Goal: Information Seeking & Learning: Compare options

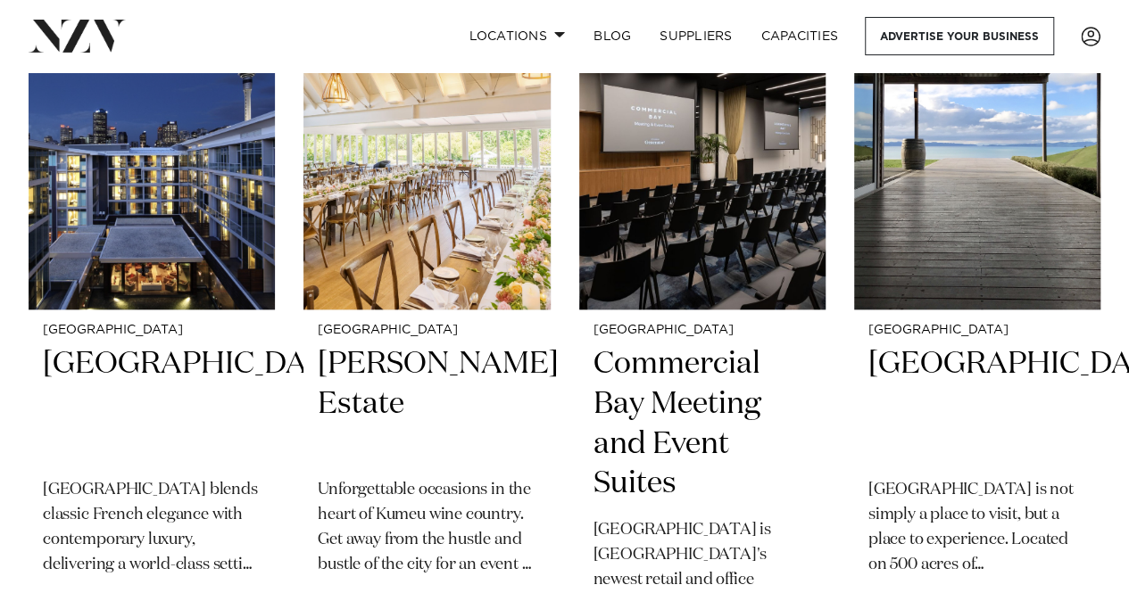
scroll to position [803, 0]
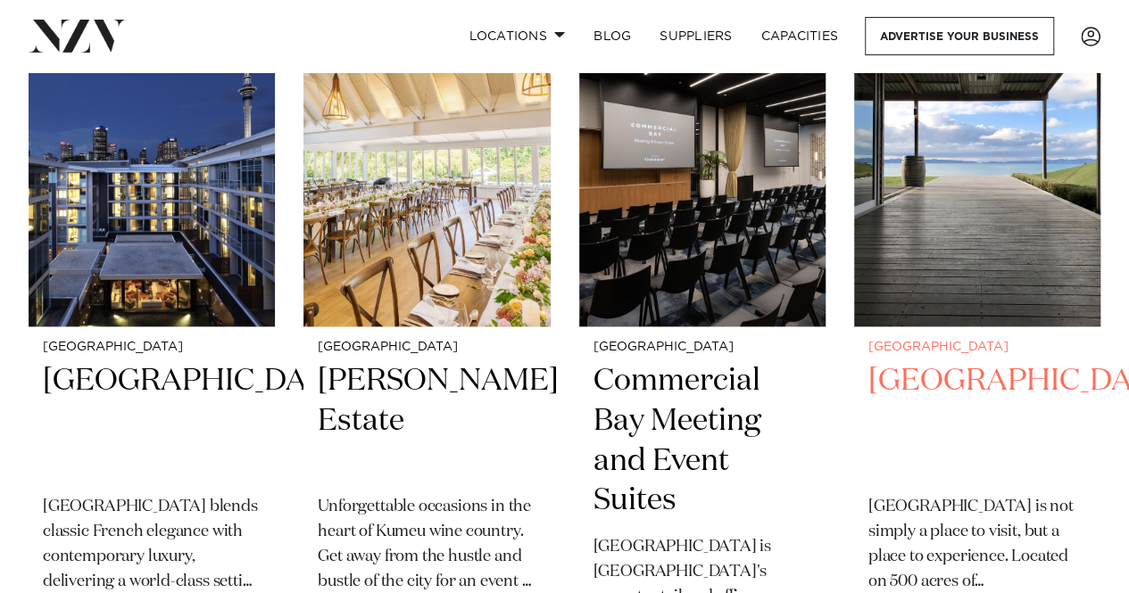
click at [1006, 168] on img at bounding box center [977, 161] width 246 height 331
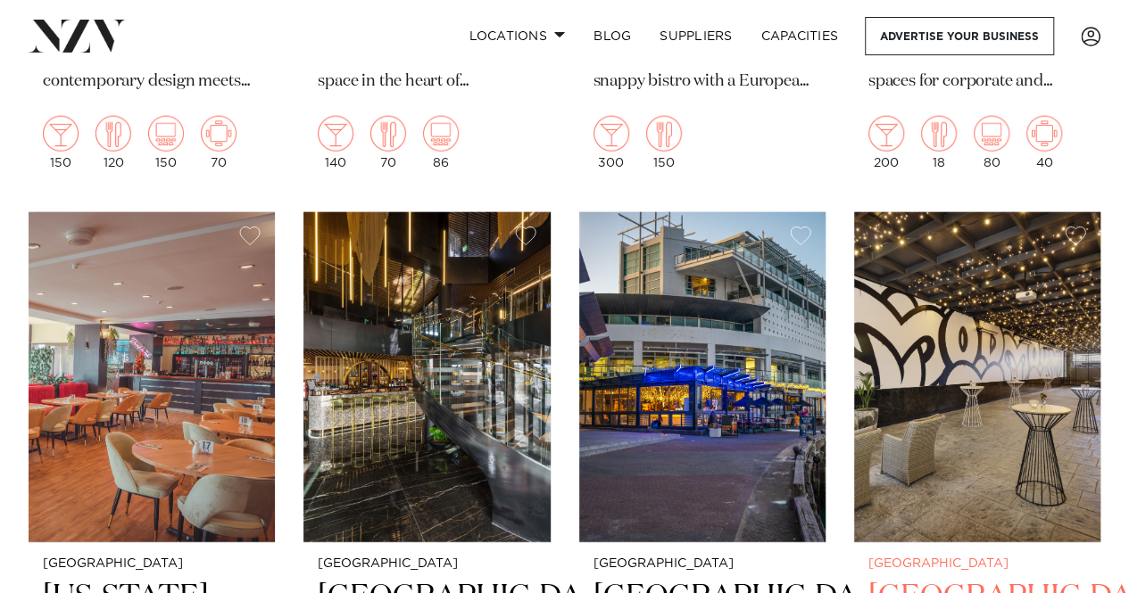
scroll to position [2141, 0]
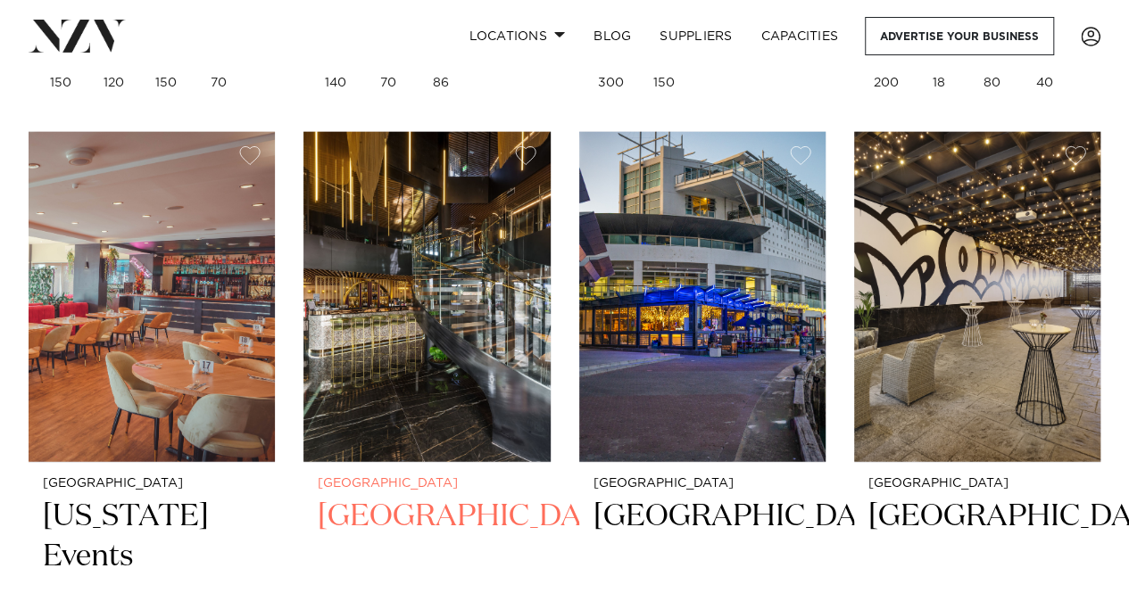
click at [444, 236] on img at bounding box center [426, 297] width 246 height 331
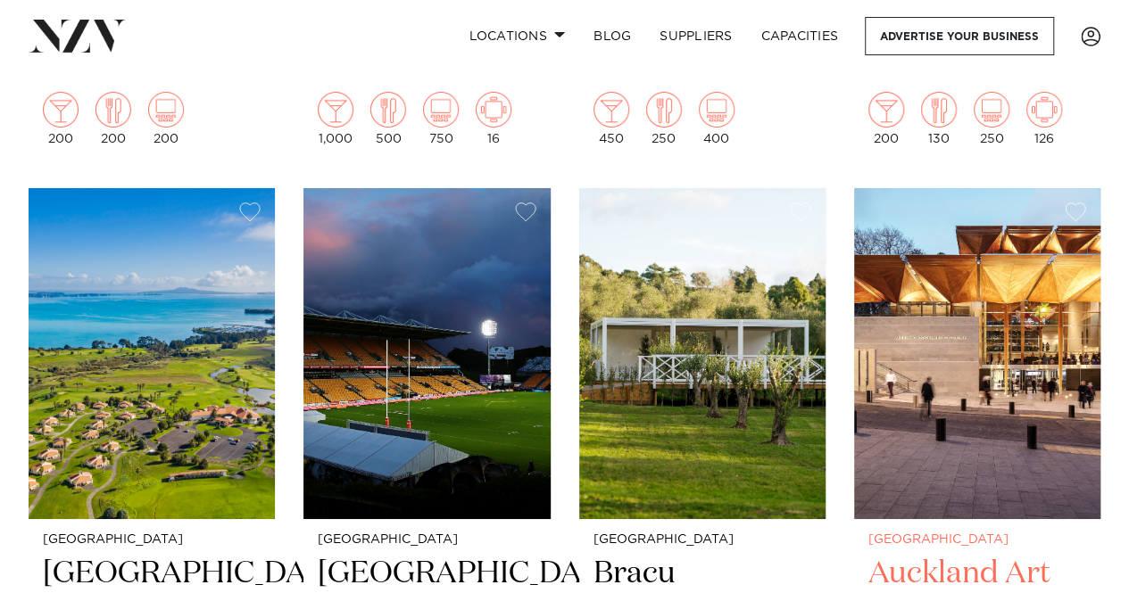
scroll to position [6423, 0]
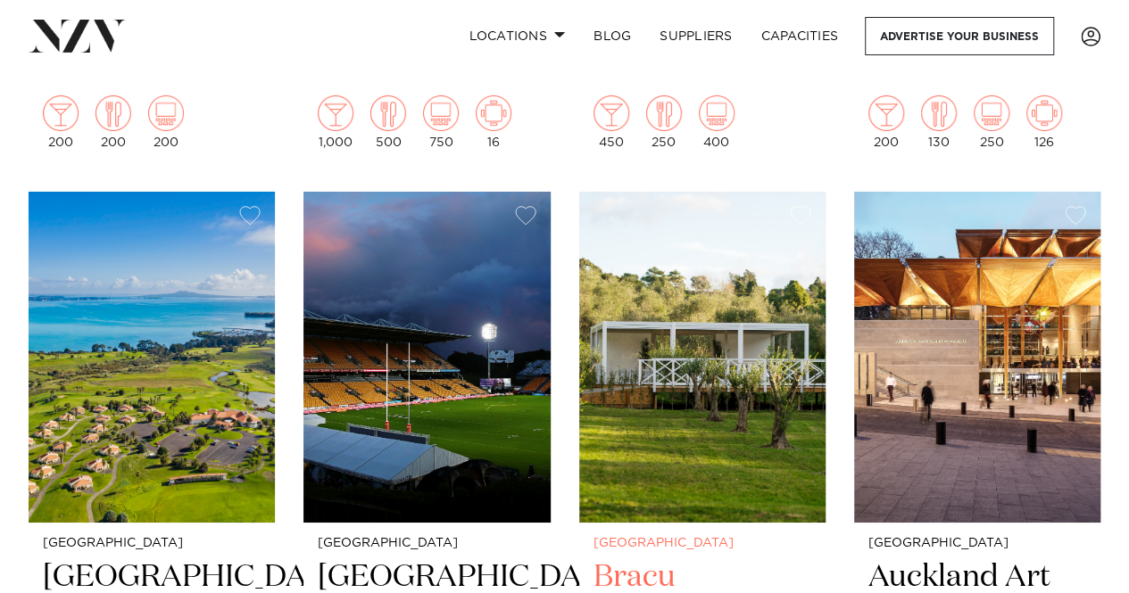
click at [746, 227] on img at bounding box center [702, 357] width 246 height 331
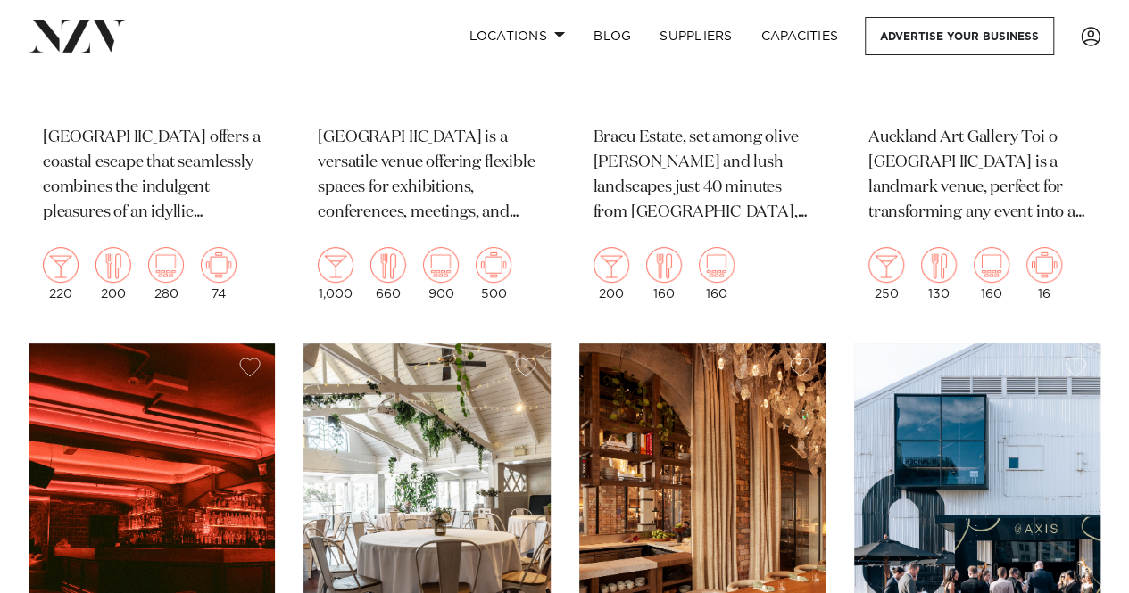
scroll to position [7137, 0]
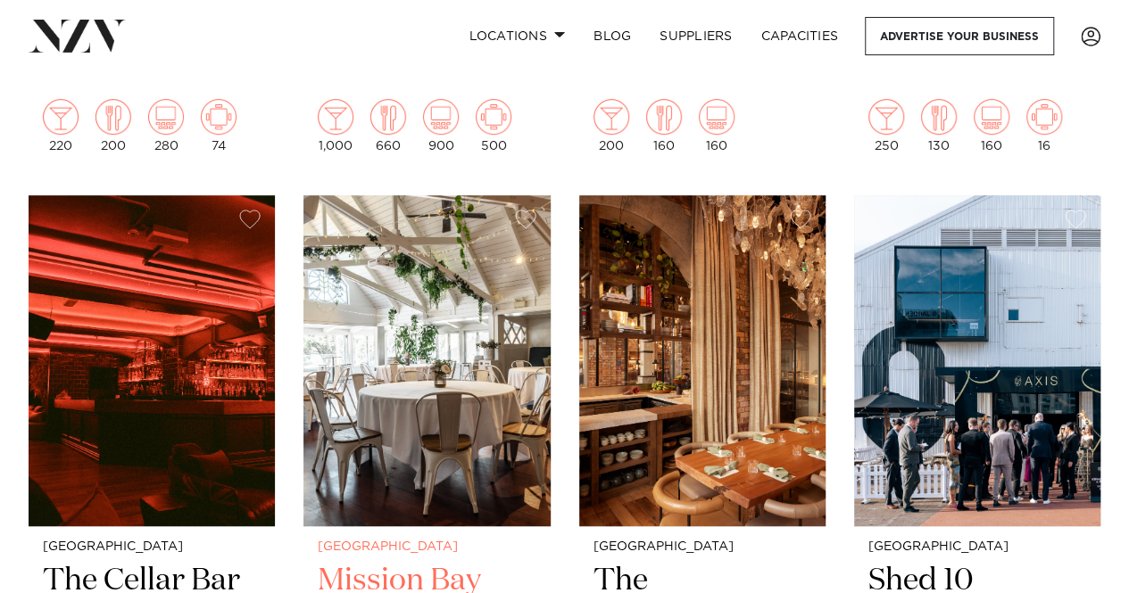
click at [400, 233] on img at bounding box center [426, 360] width 246 height 331
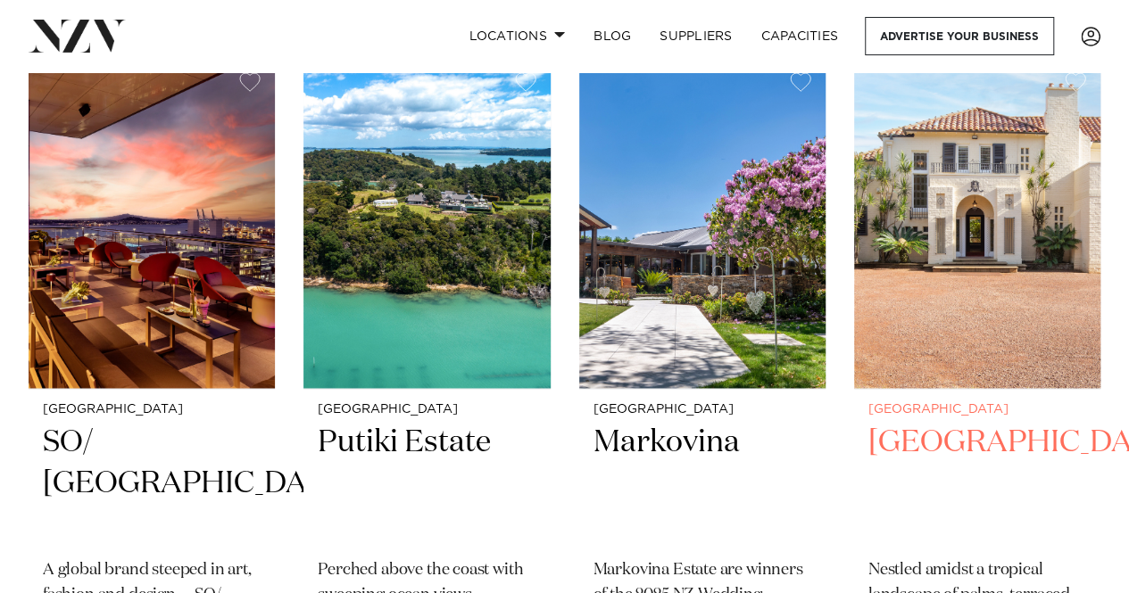
scroll to position [8118, 0]
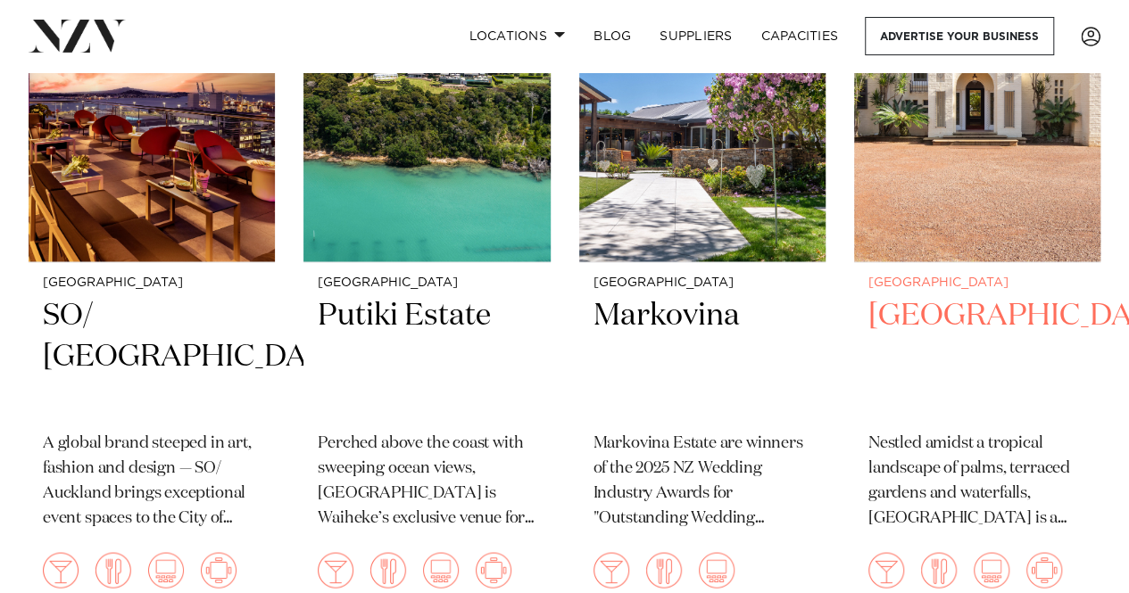
click at [953, 144] on img at bounding box center [977, 96] width 246 height 331
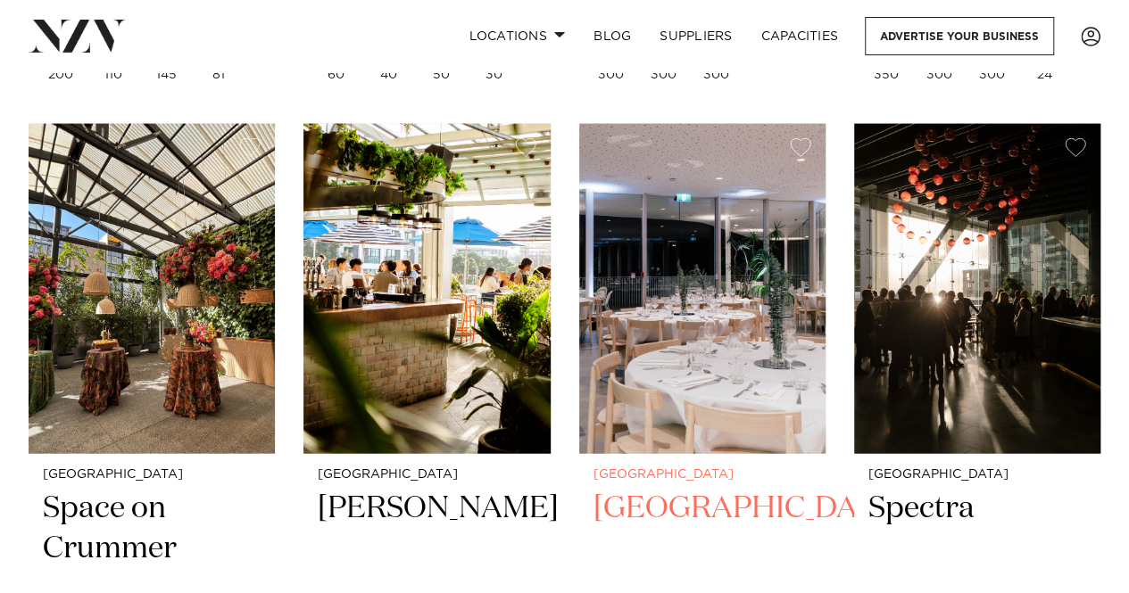
scroll to position [8743, 0]
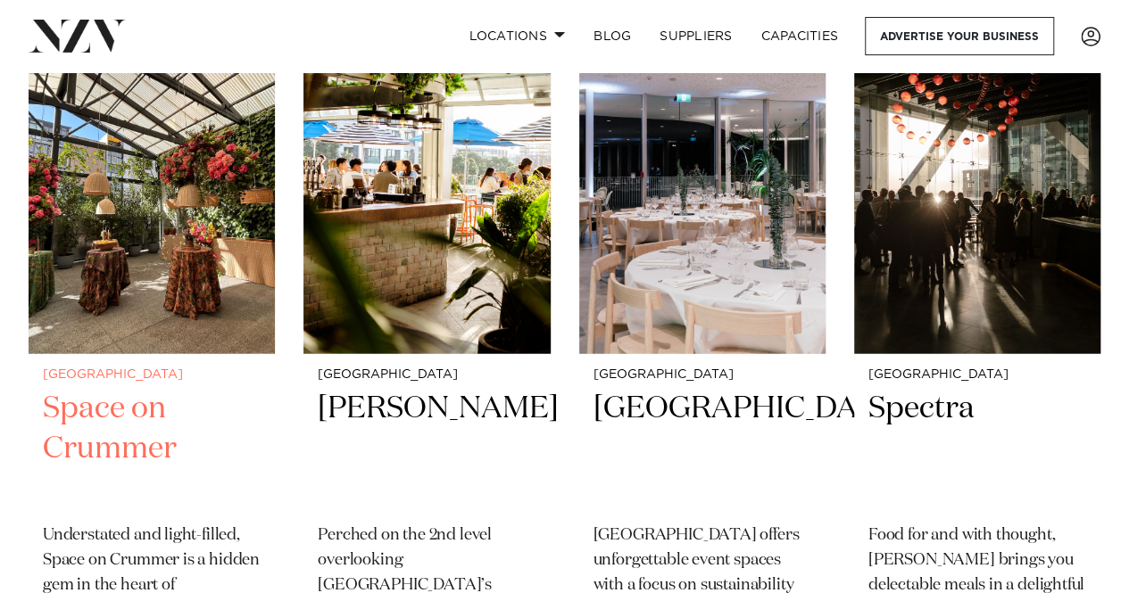
click at [162, 189] on img at bounding box center [152, 189] width 246 height 331
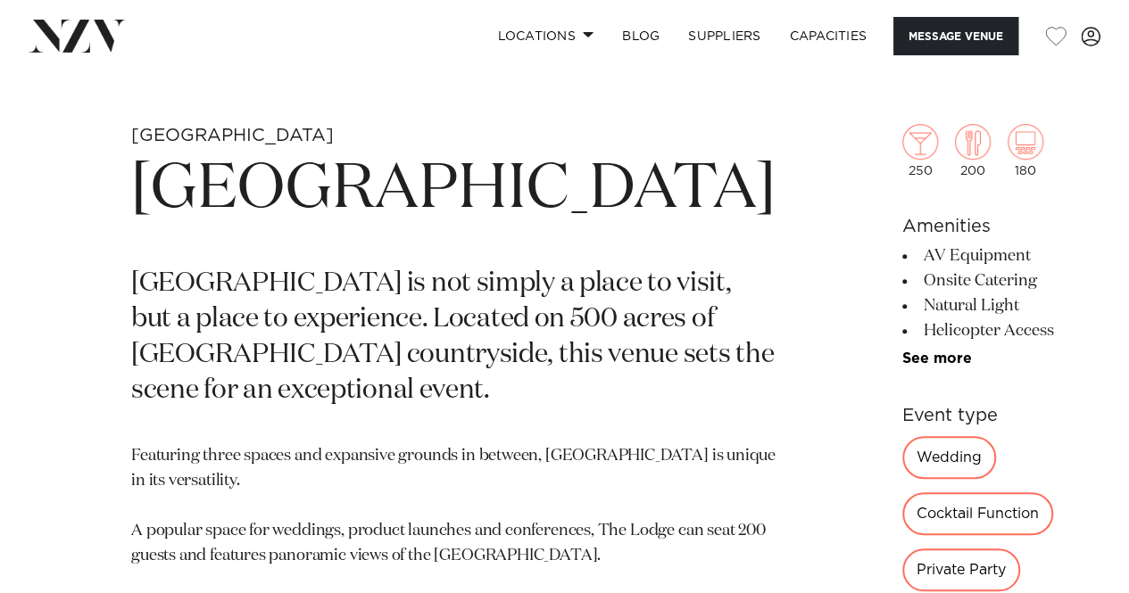
scroll to position [714, 0]
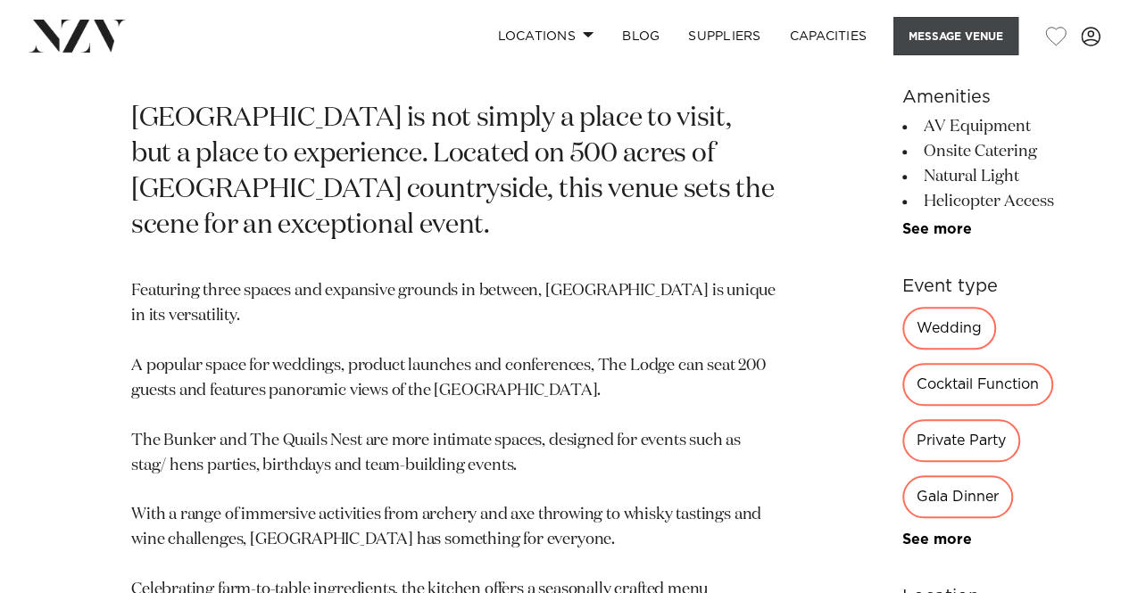
click at [951, 44] on button "Message Venue" at bounding box center [955, 36] width 125 height 38
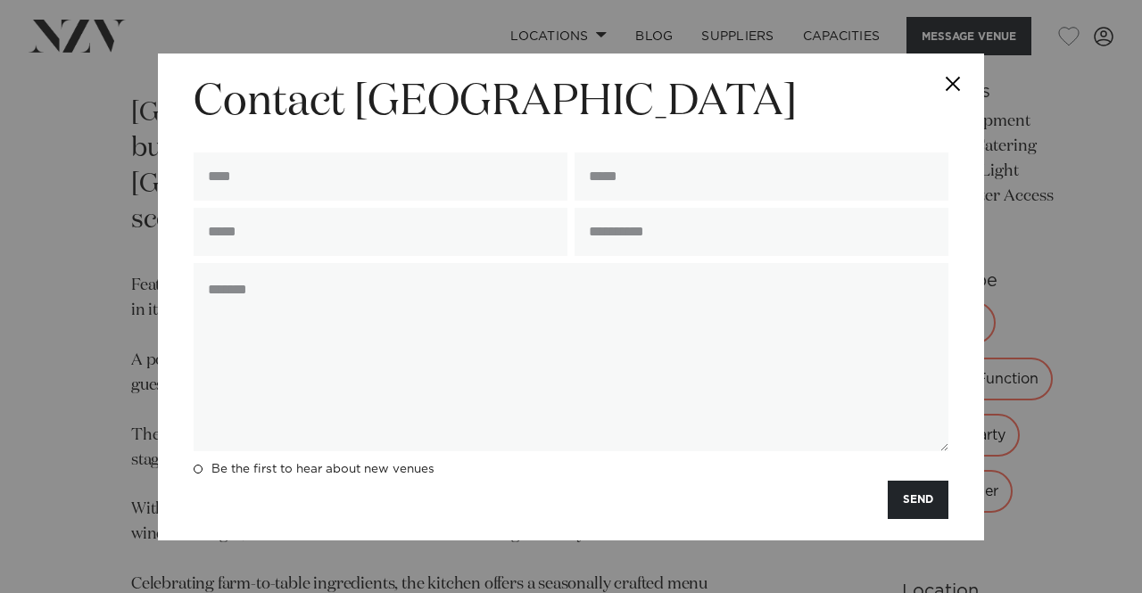
click at [955, 83] on button "Close" at bounding box center [953, 85] width 62 height 62
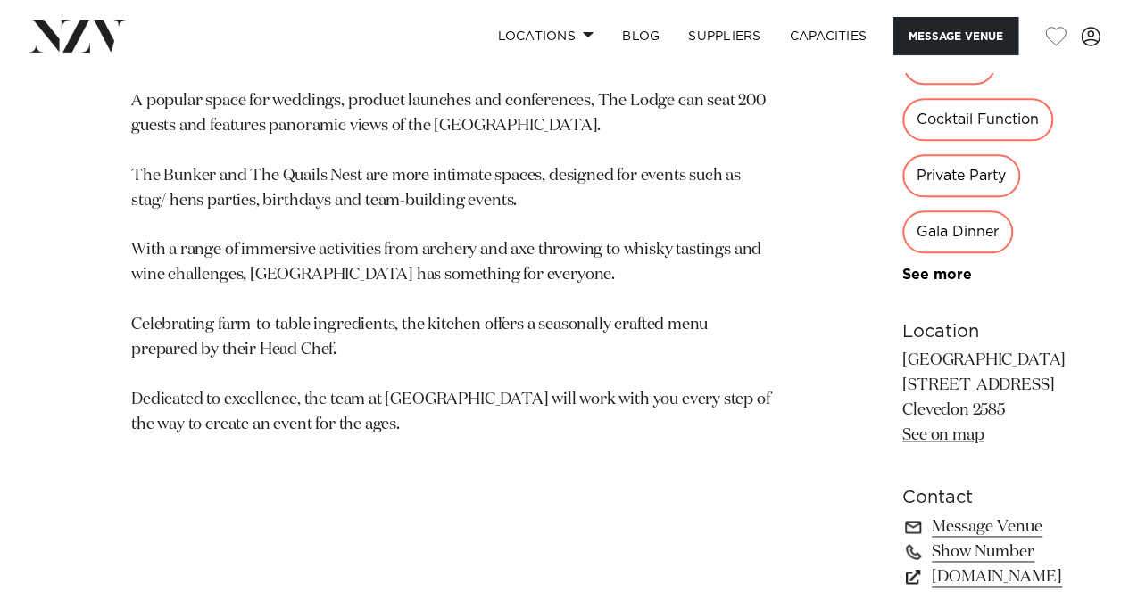
scroll to position [987, 0]
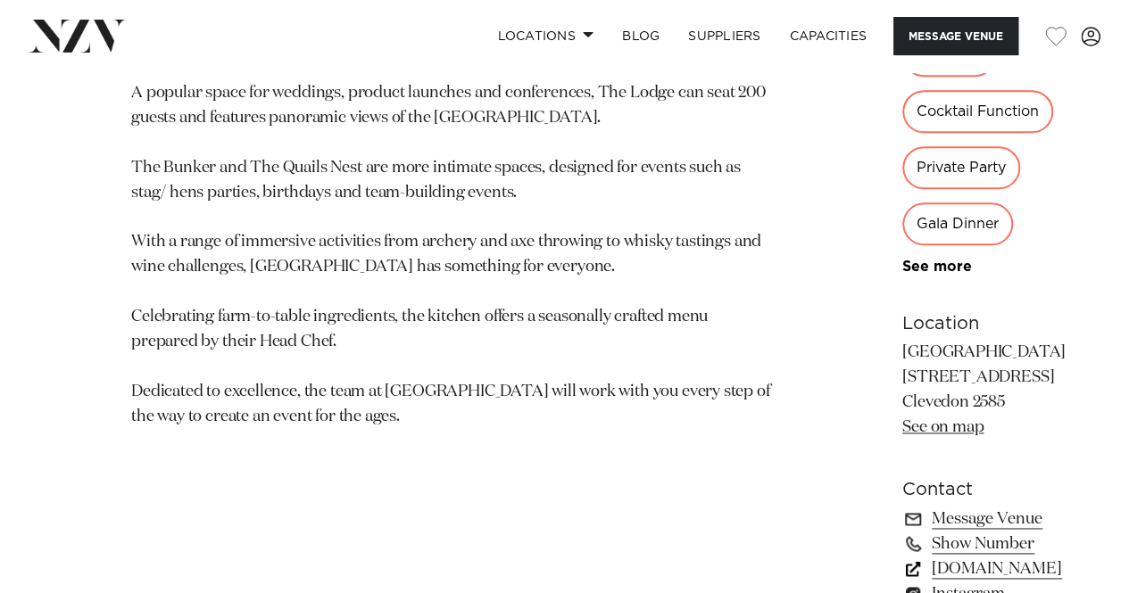
click at [902, 557] on link "kauribay.co.nz" at bounding box center [983, 569] width 163 height 25
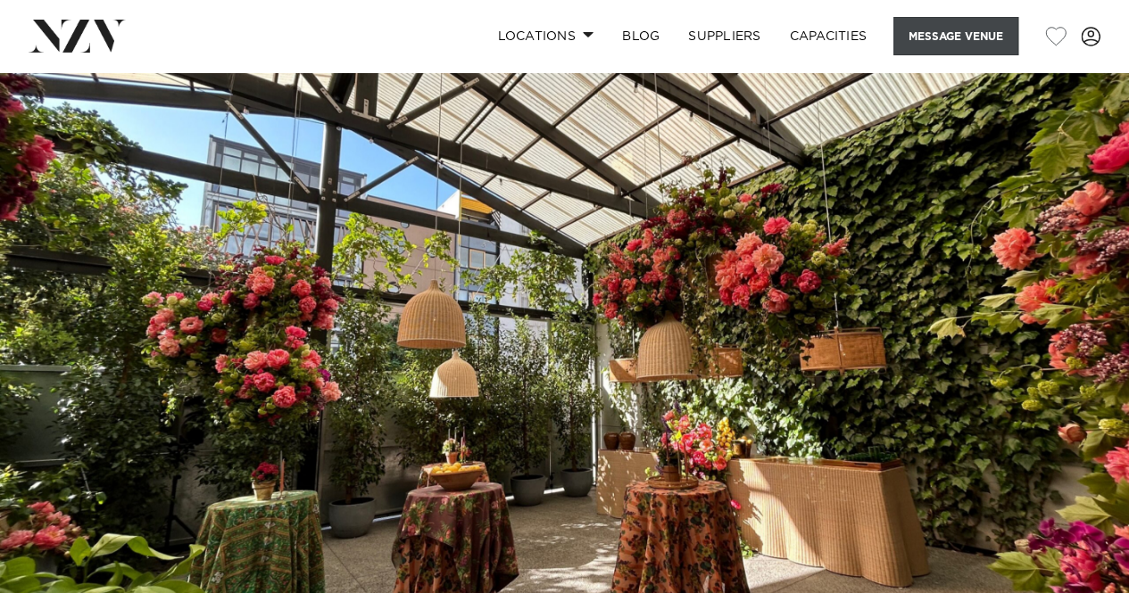
click at [953, 34] on button "Message Venue" at bounding box center [955, 36] width 125 height 38
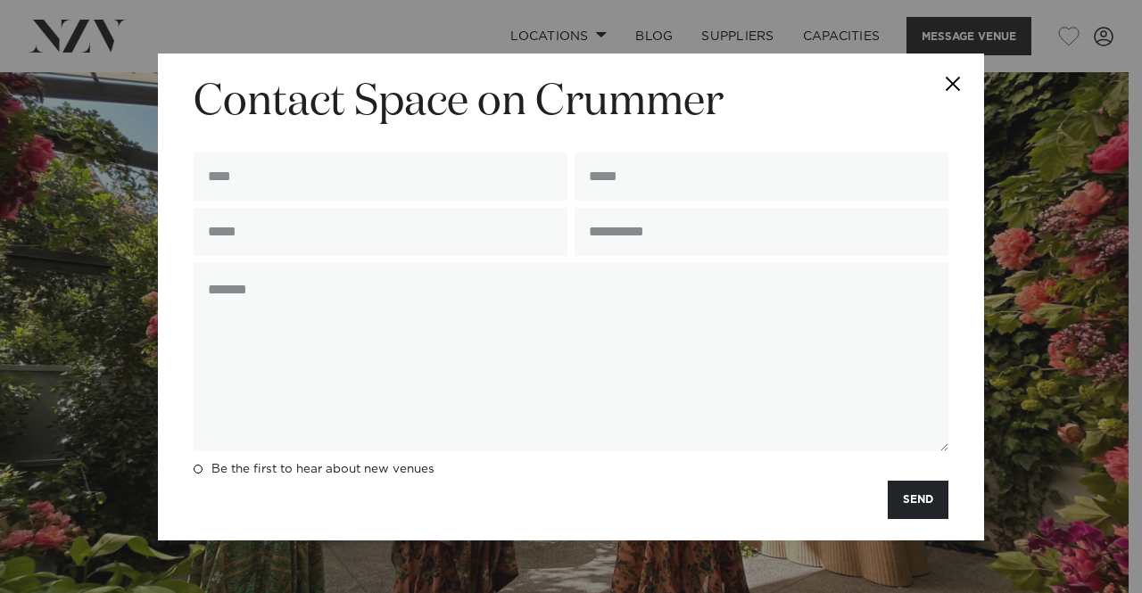
click at [955, 80] on button "Close" at bounding box center [953, 85] width 62 height 62
